Goal: Information Seeking & Learning: Learn about a topic

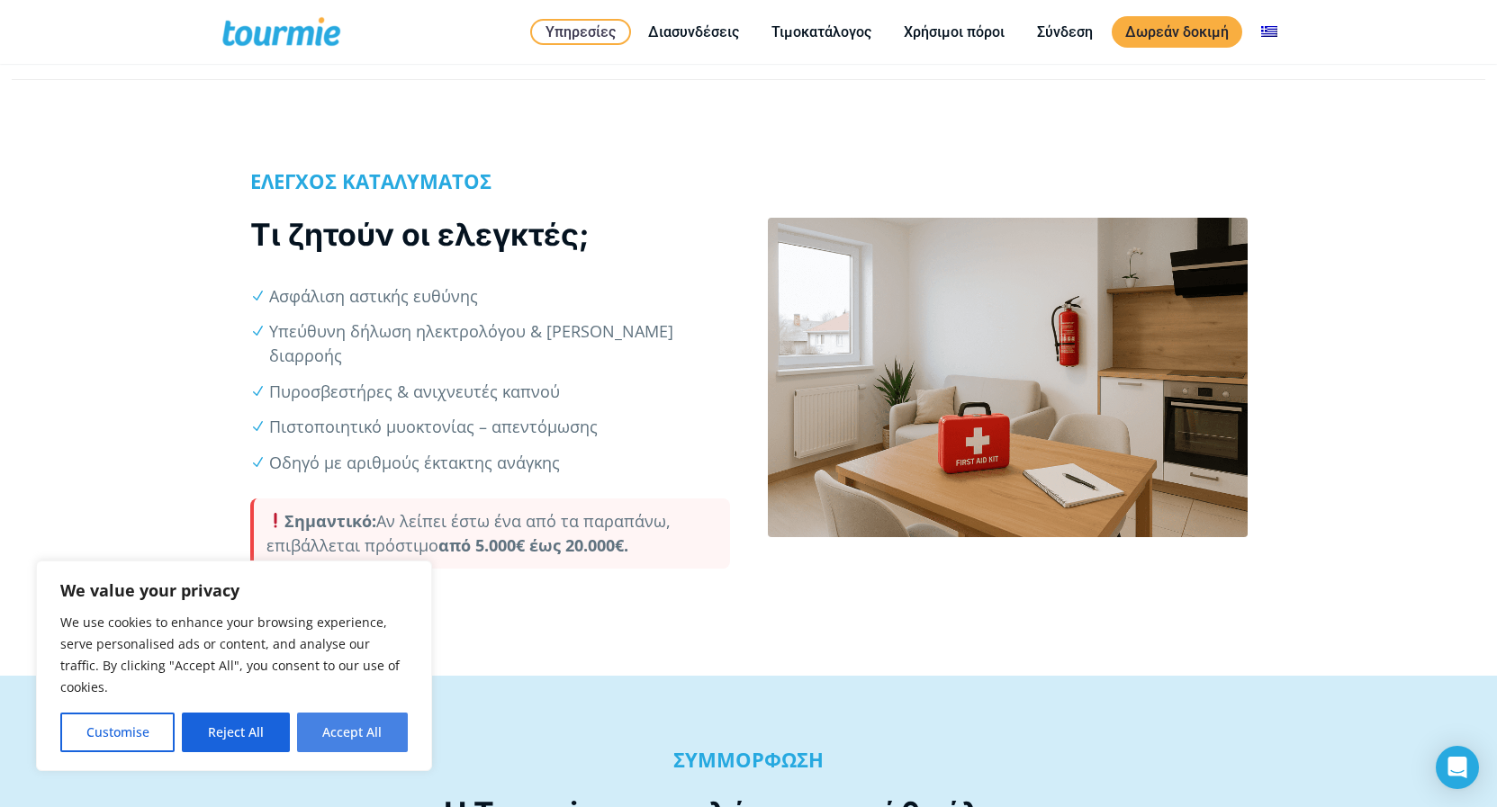
click at [354, 737] on button "Accept All" at bounding box center [352, 733] width 111 height 40
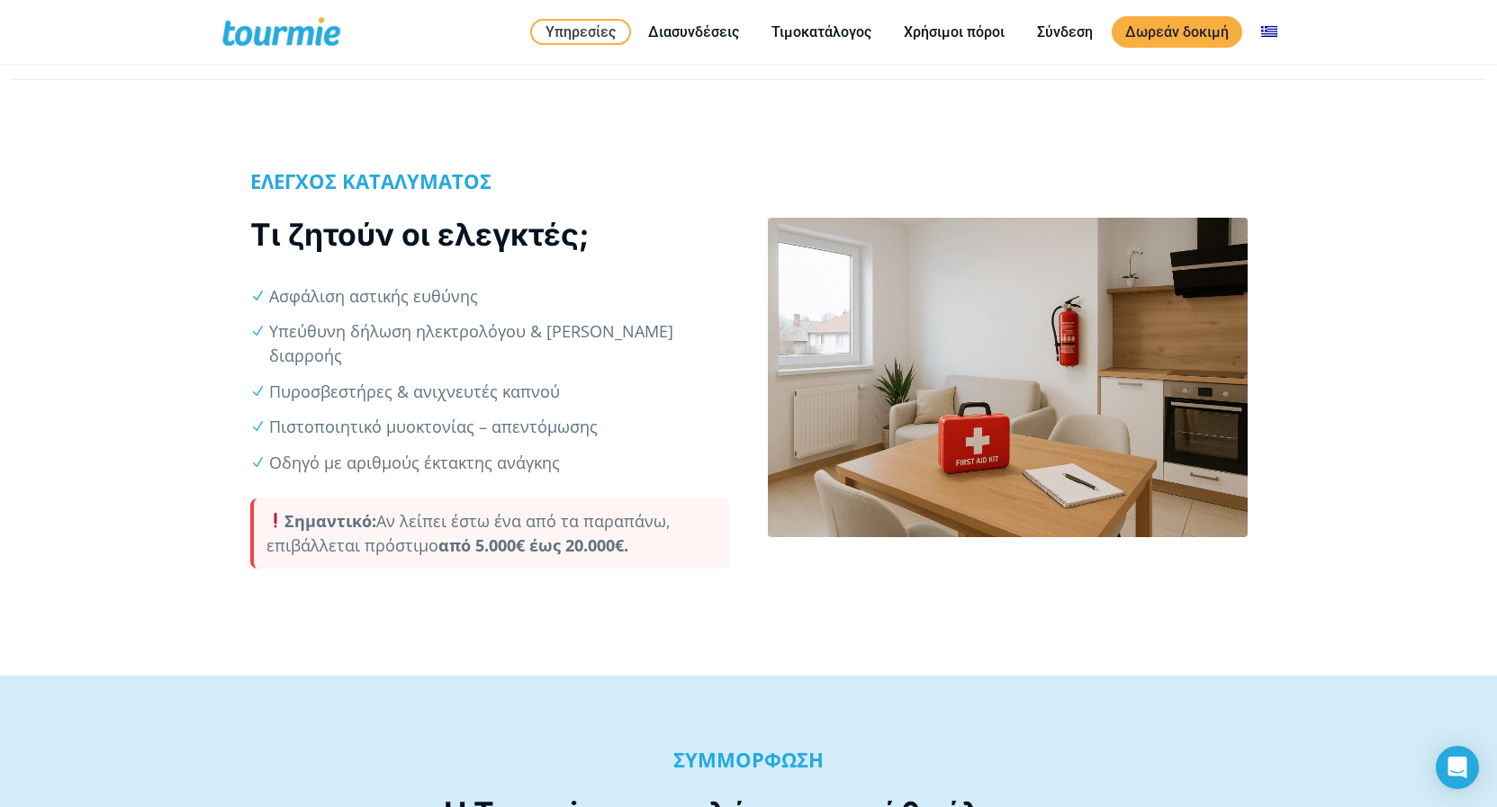
checkbox input "true"
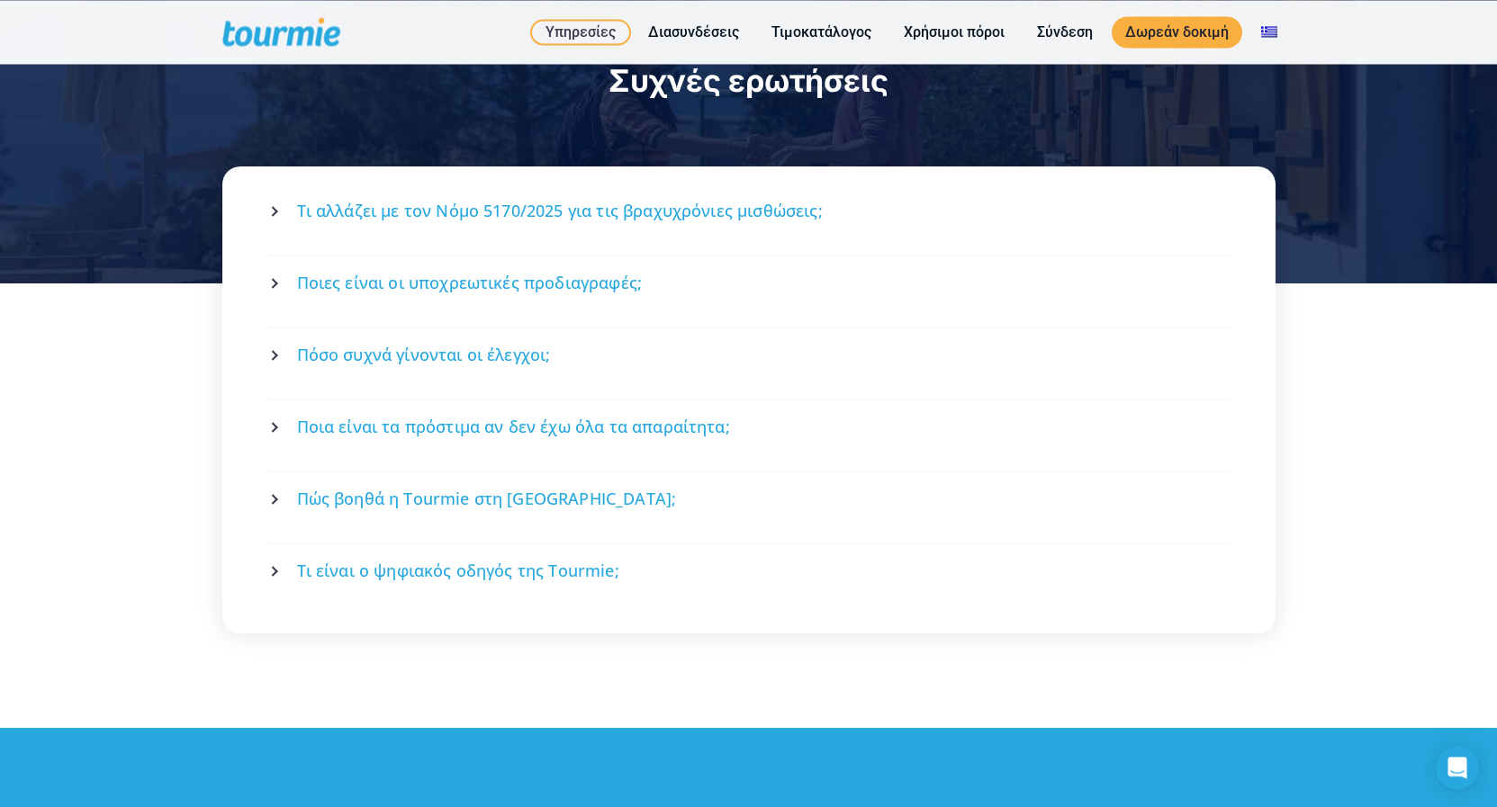
scroll to position [2571, 0]
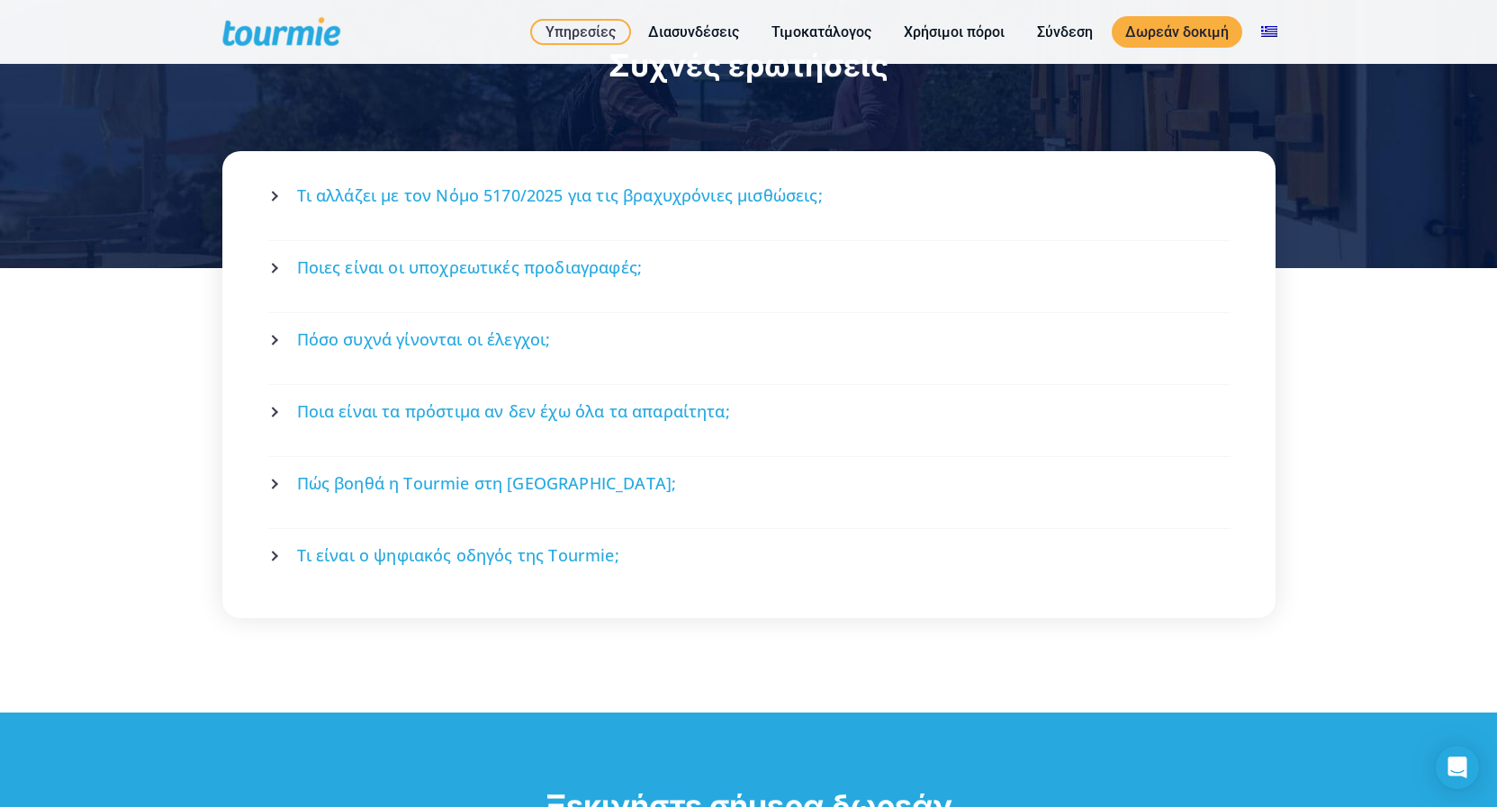
click at [474, 329] on span "Πόσο συχνά γίνονται οι έλεγχοι;" at bounding box center [424, 340] width 254 height 23
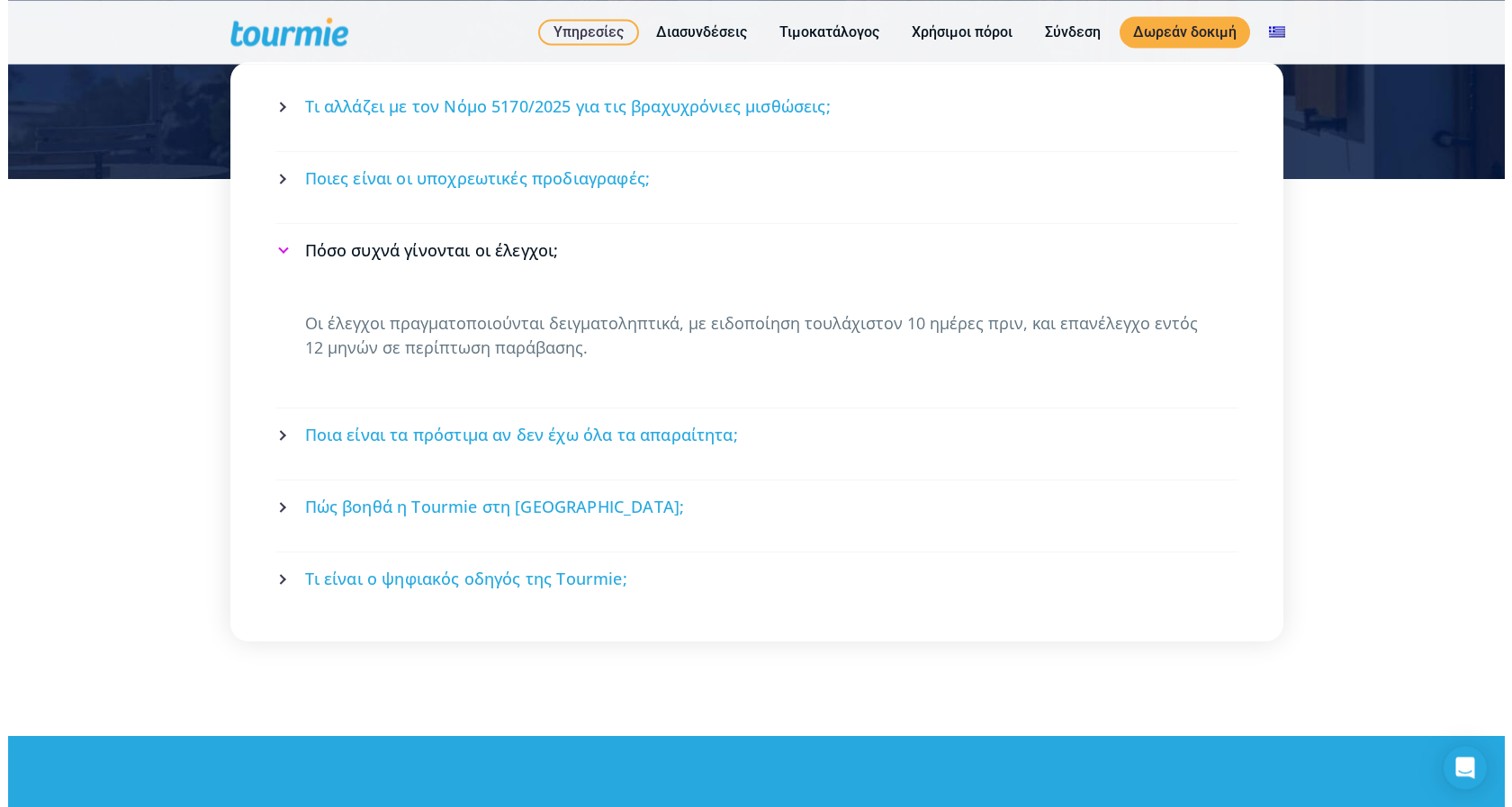
scroll to position [2663, 0]
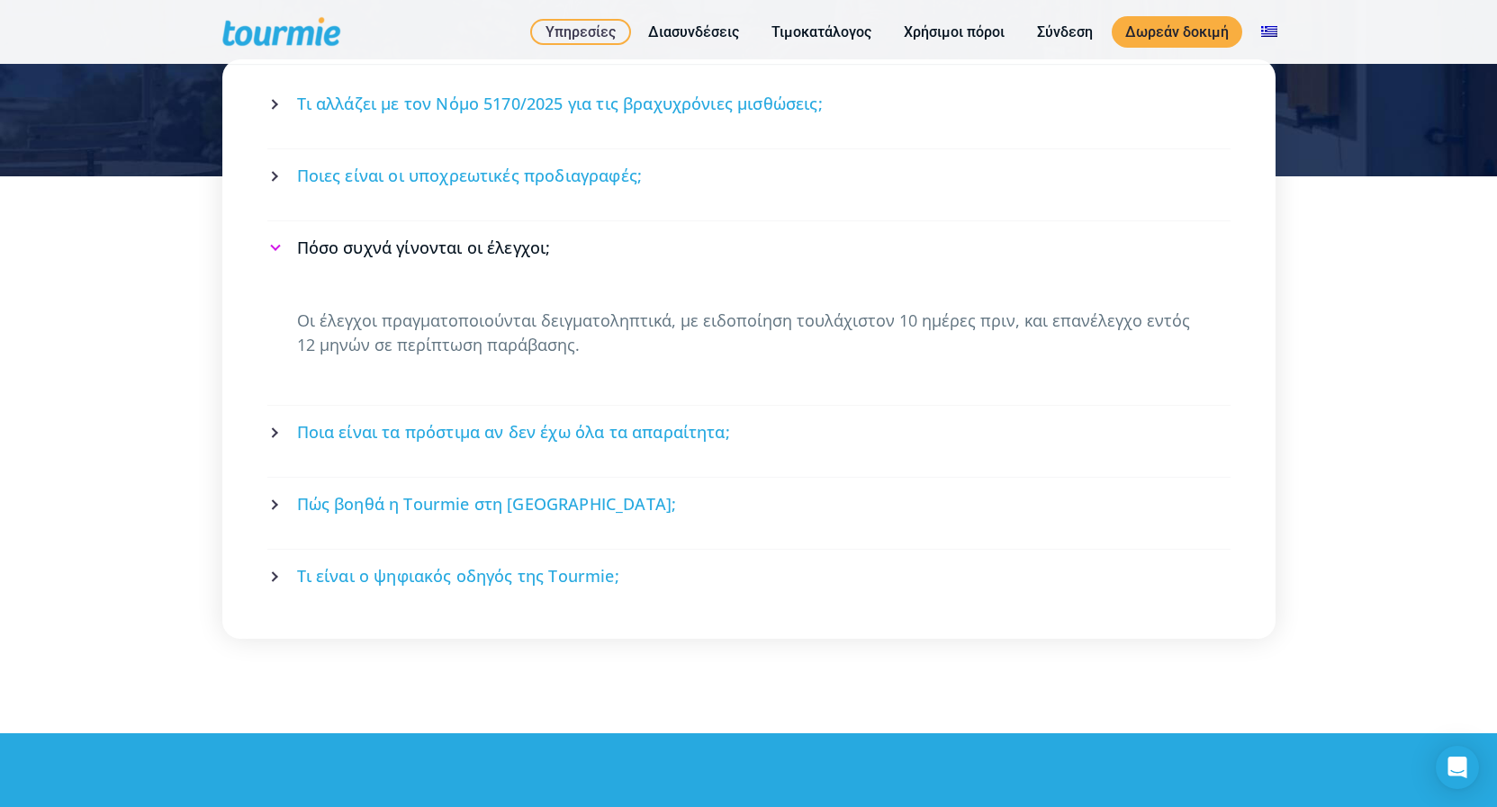
click at [440, 565] on span "Τι είναι ο ψηφιακός οδηγός της Tourmie;" at bounding box center [458, 576] width 322 height 23
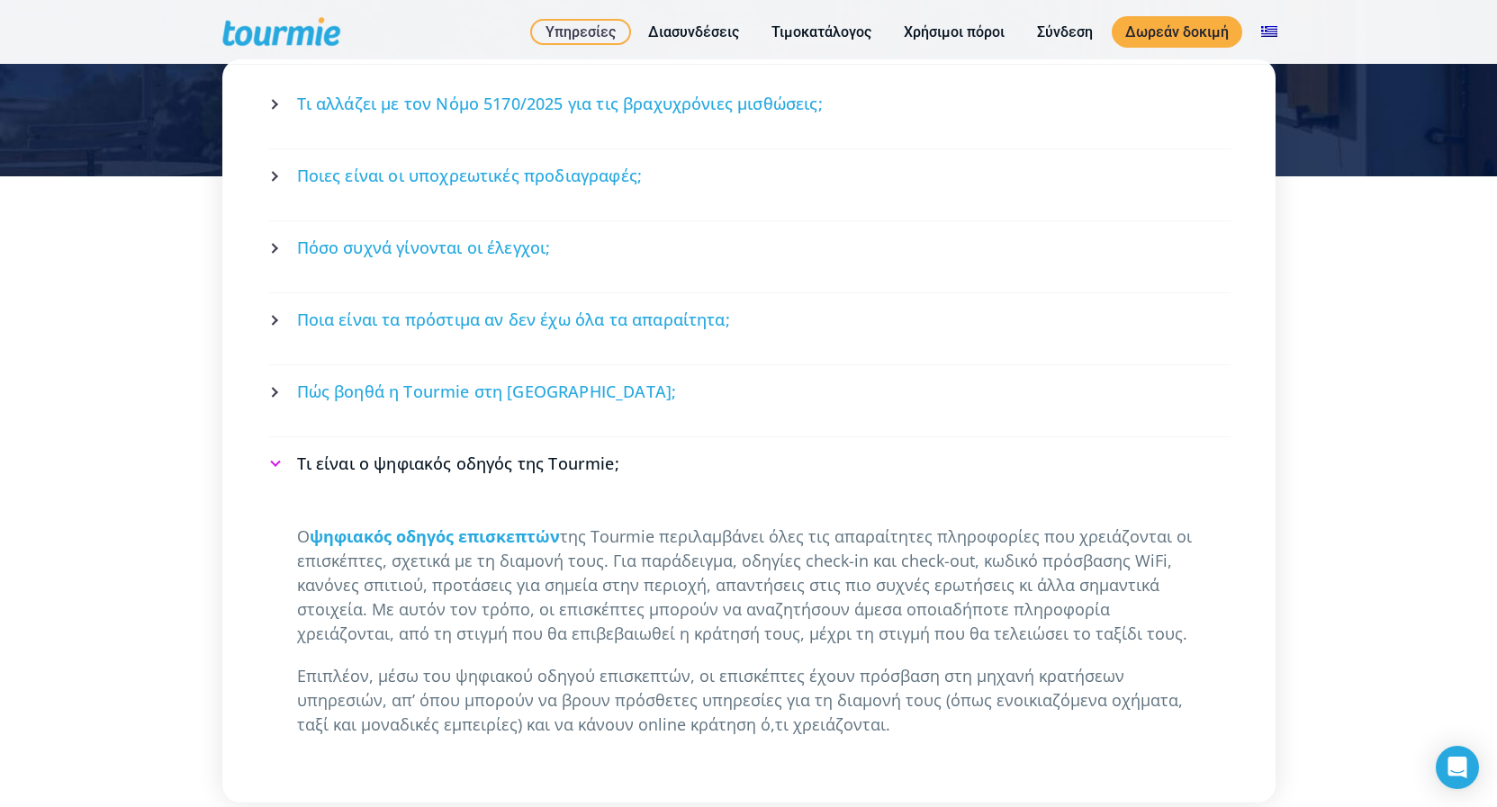
click at [387, 381] on span "Πώς βοηθά η Tourmie στη [GEOGRAPHIC_DATA];" at bounding box center [487, 392] width 380 height 23
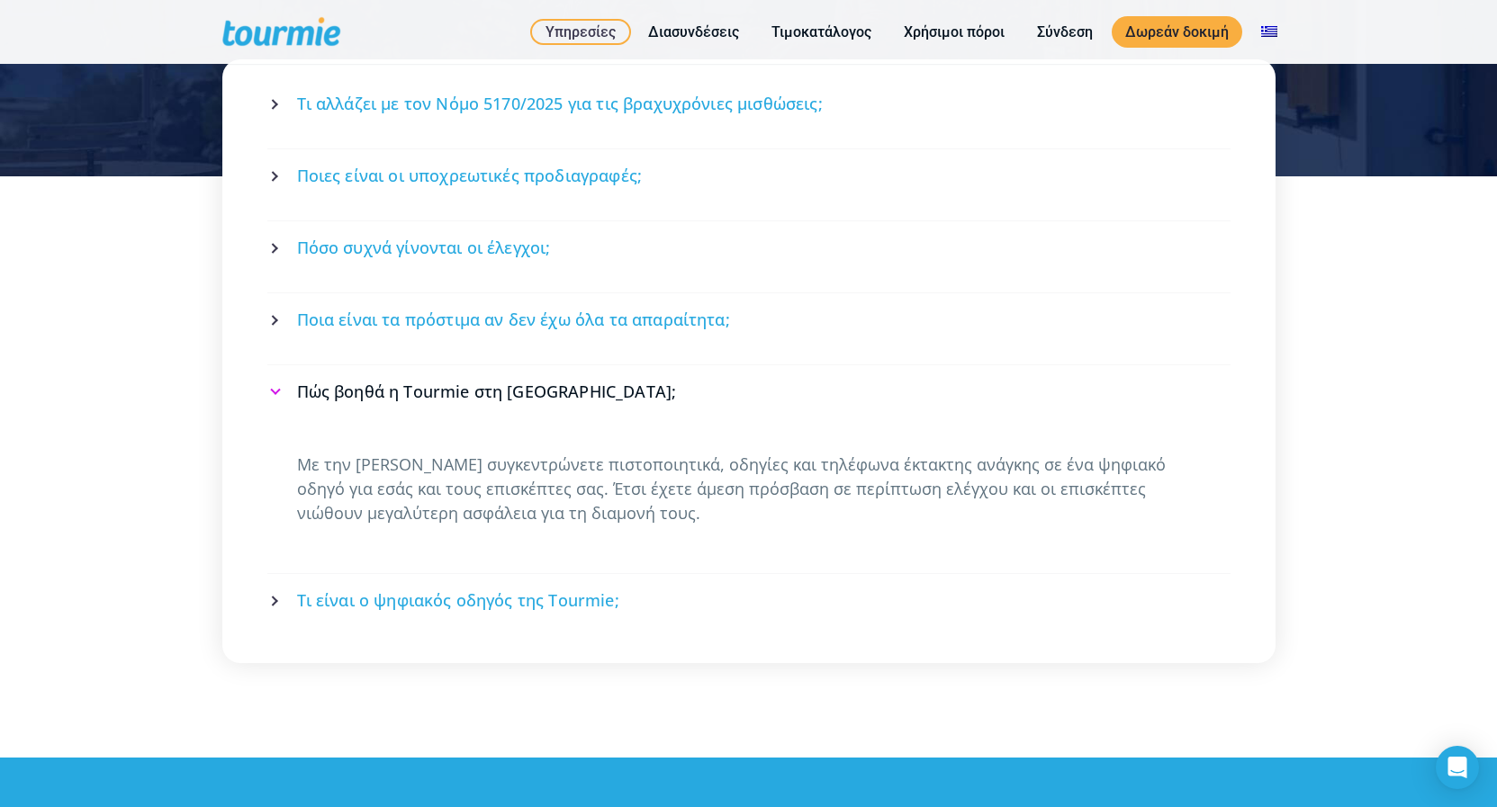
click at [502, 165] on span "Ποιες είναι οι υποχρεωτικές προδιαγραφές;" at bounding box center [470, 176] width 346 height 23
